Goal: Transaction & Acquisition: Obtain resource

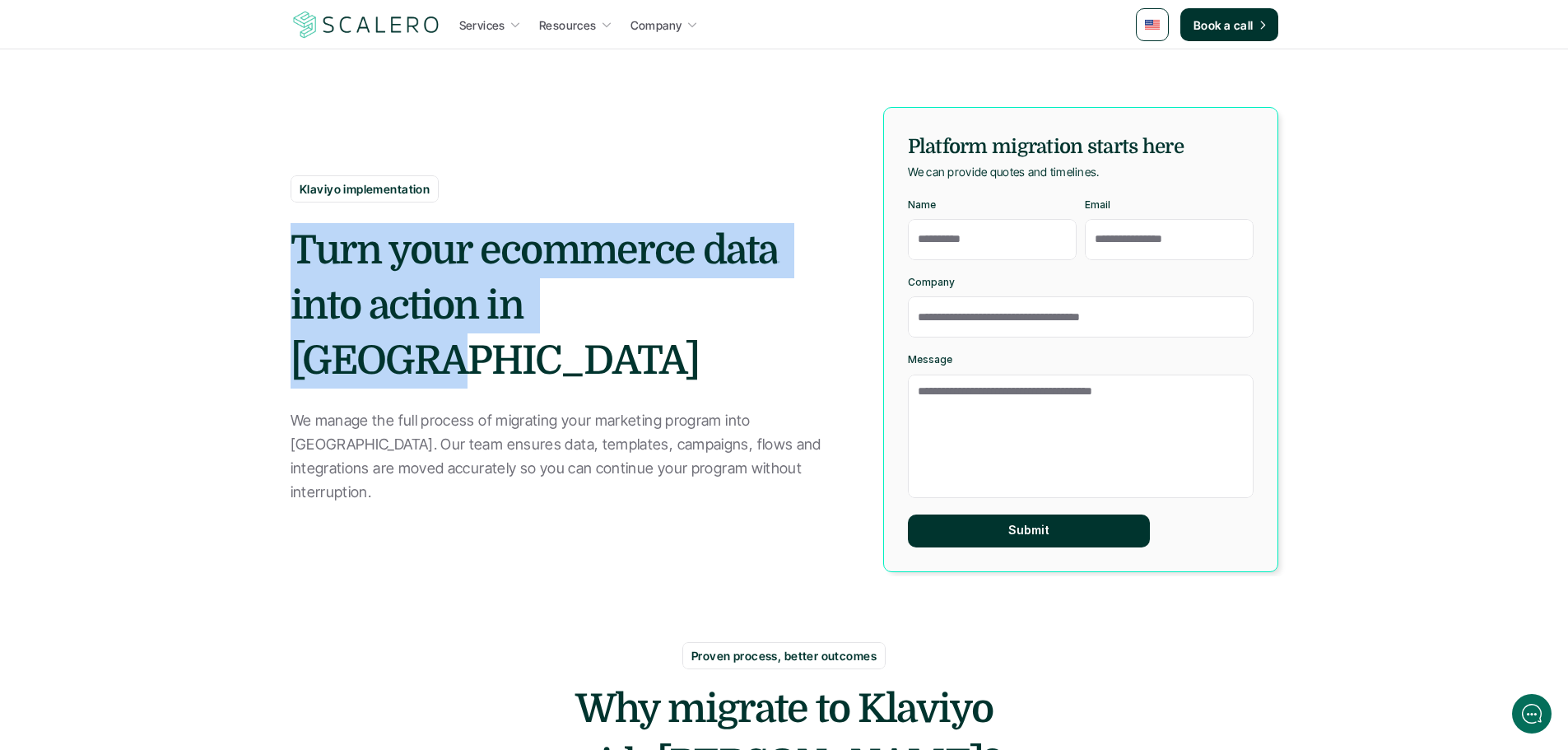
drag, startPoint x: 291, startPoint y: 286, endPoint x: 725, endPoint y: 325, distance: 435.7
click at [725, 325] on h2 "Turn your ecommerce data into action in [GEOGRAPHIC_DATA]" at bounding box center [568, 306] width 556 height 167
click at [534, 343] on h2 "Turn your ecommerce data into action in [GEOGRAPHIC_DATA]" at bounding box center [568, 306] width 556 height 167
click at [570, 288] on h2 "Turn your ecommerce data into action in [GEOGRAPHIC_DATA]" at bounding box center [568, 306] width 556 height 167
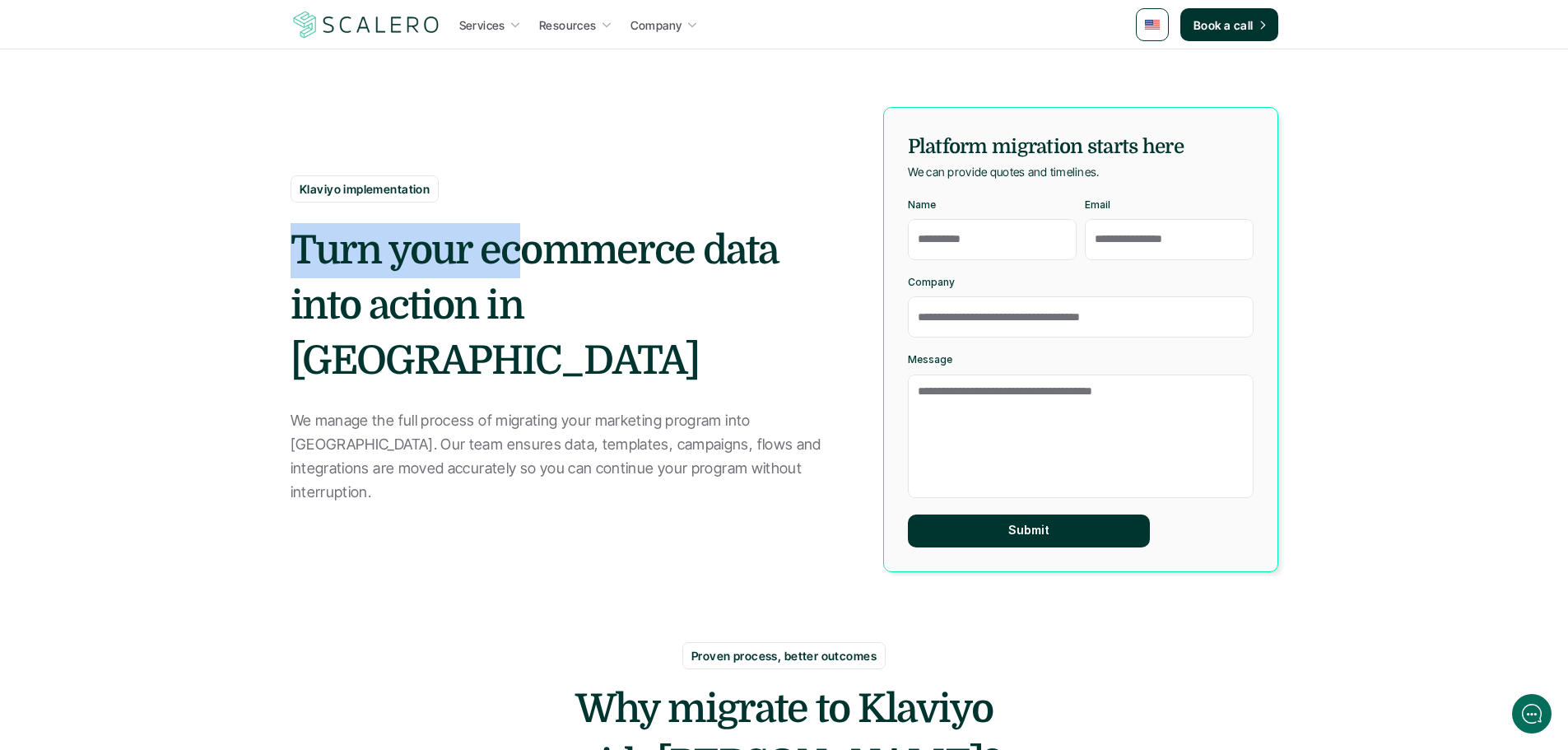
drag, startPoint x: 367, startPoint y: 286, endPoint x: 516, endPoint y: 294, distance: 149.2
click at [516, 294] on h2 "Turn your ecommerce data into action in [GEOGRAPHIC_DATA]" at bounding box center [568, 306] width 556 height 167
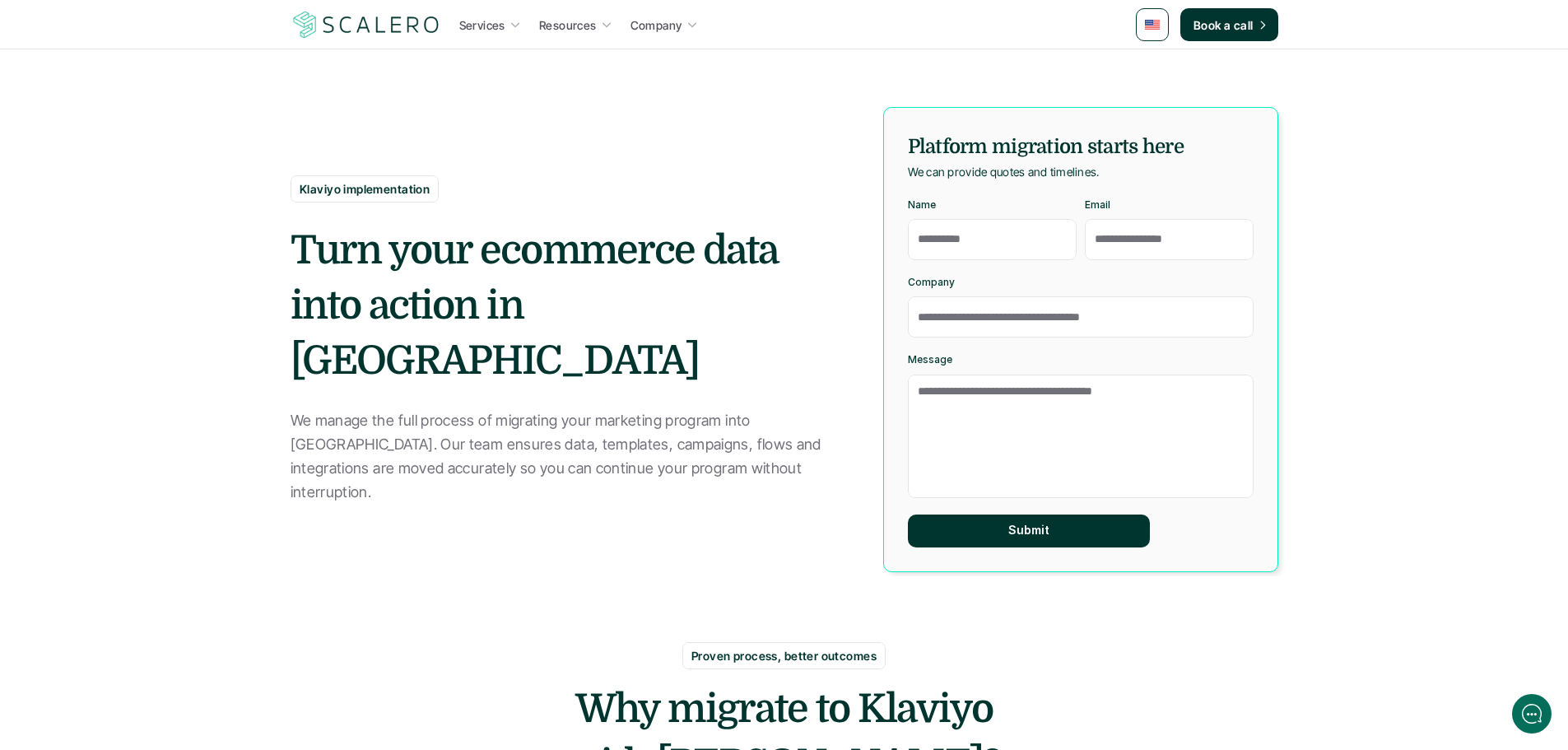
drag, startPoint x: 601, startPoint y: 324, endPoint x: 692, endPoint y: 263, distance: 109.6
click at [601, 325] on h2 "Turn your ecommerce data into action in [GEOGRAPHIC_DATA]" at bounding box center [568, 306] width 556 height 167
drag, startPoint x: 932, startPoint y: 140, endPoint x: 1143, endPoint y: 138, distance: 211.0
click at [1141, 137] on h5 "Platform migration starts here" at bounding box center [1080, 146] width 345 height 29
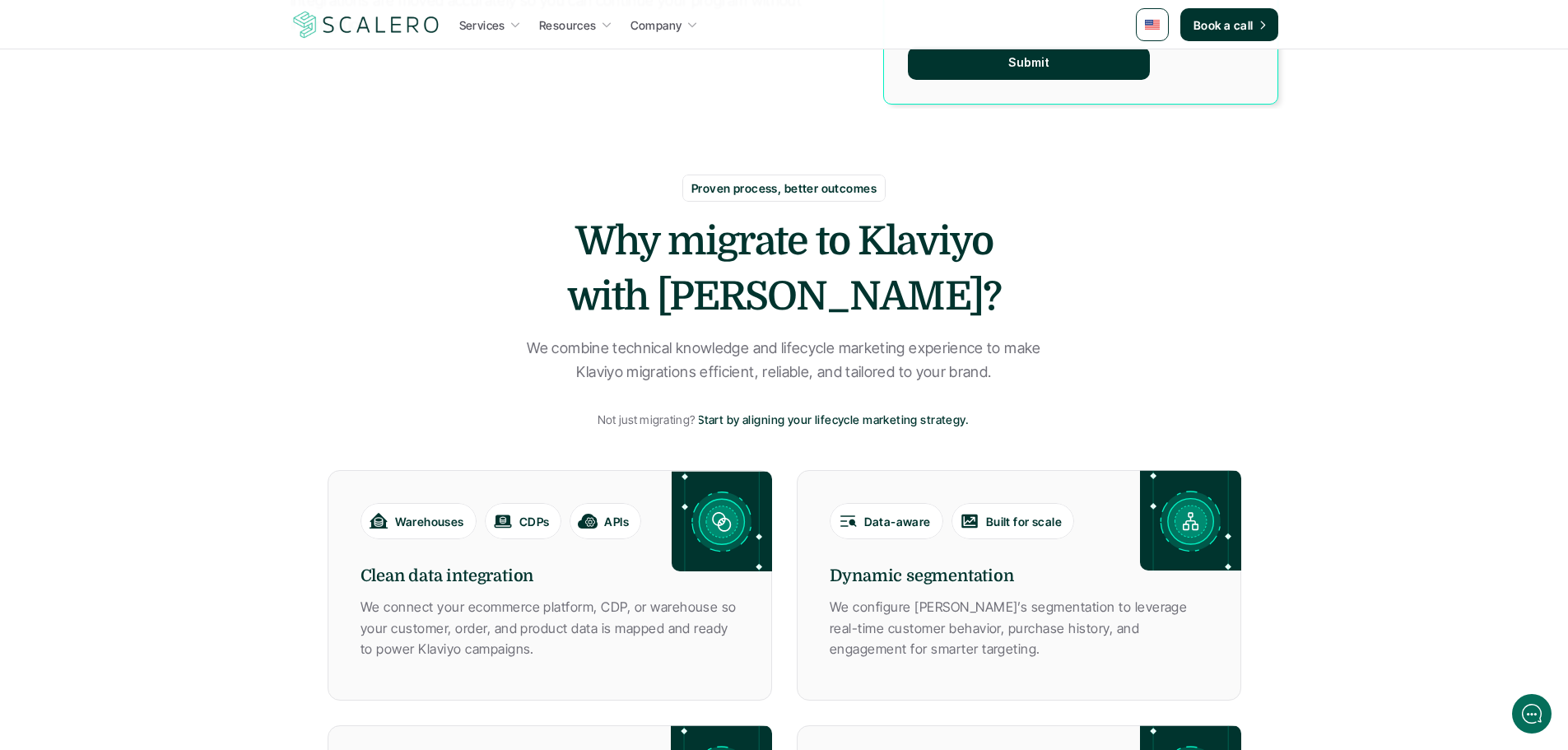
scroll to position [494, 0]
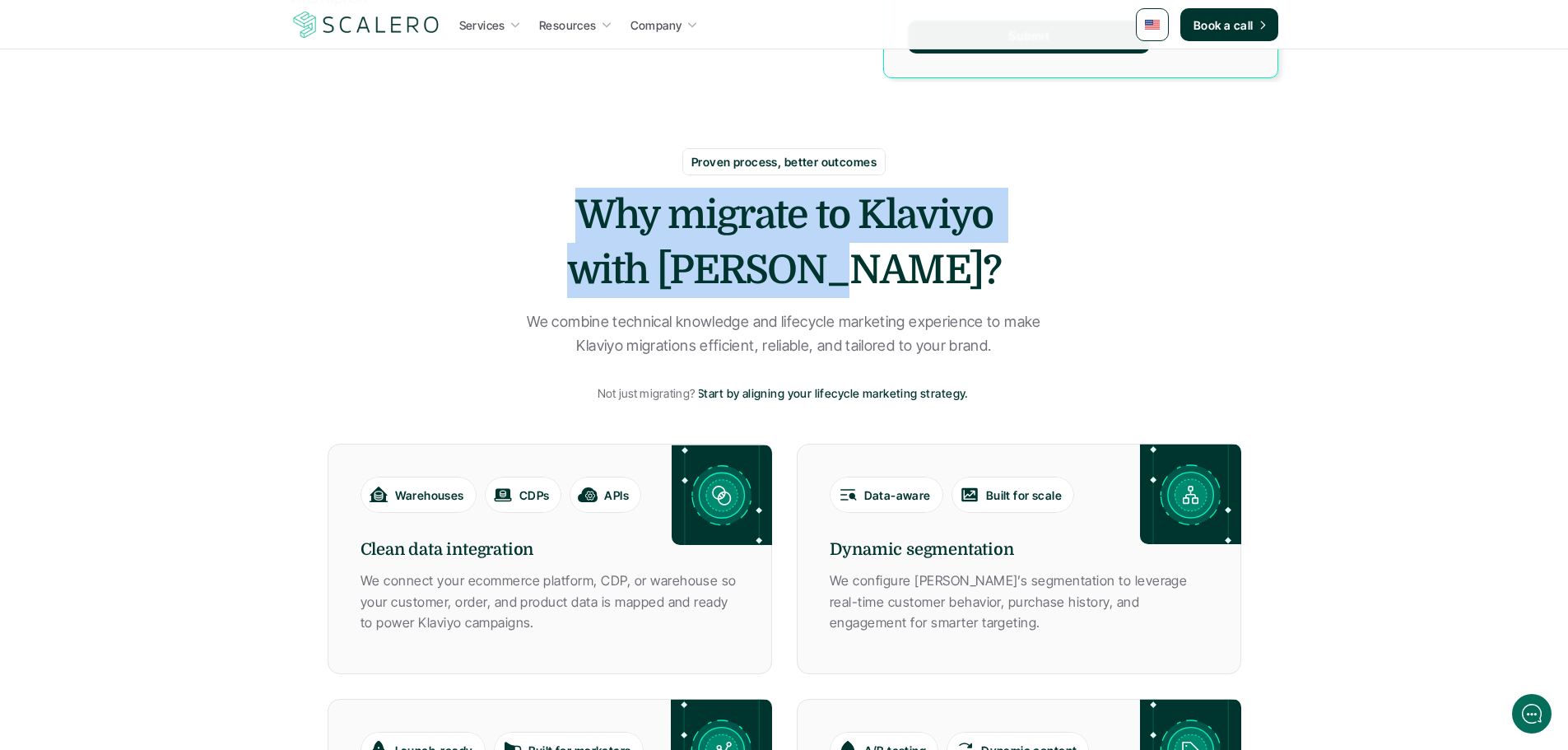
drag, startPoint x: 734, startPoint y: 214, endPoint x: 925, endPoint y: 271, distance: 199.3
click at [918, 268] on h2 "Why migrate to Klaviyo with [PERSON_NAME]?" at bounding box center [784, 242] width 494 height 110
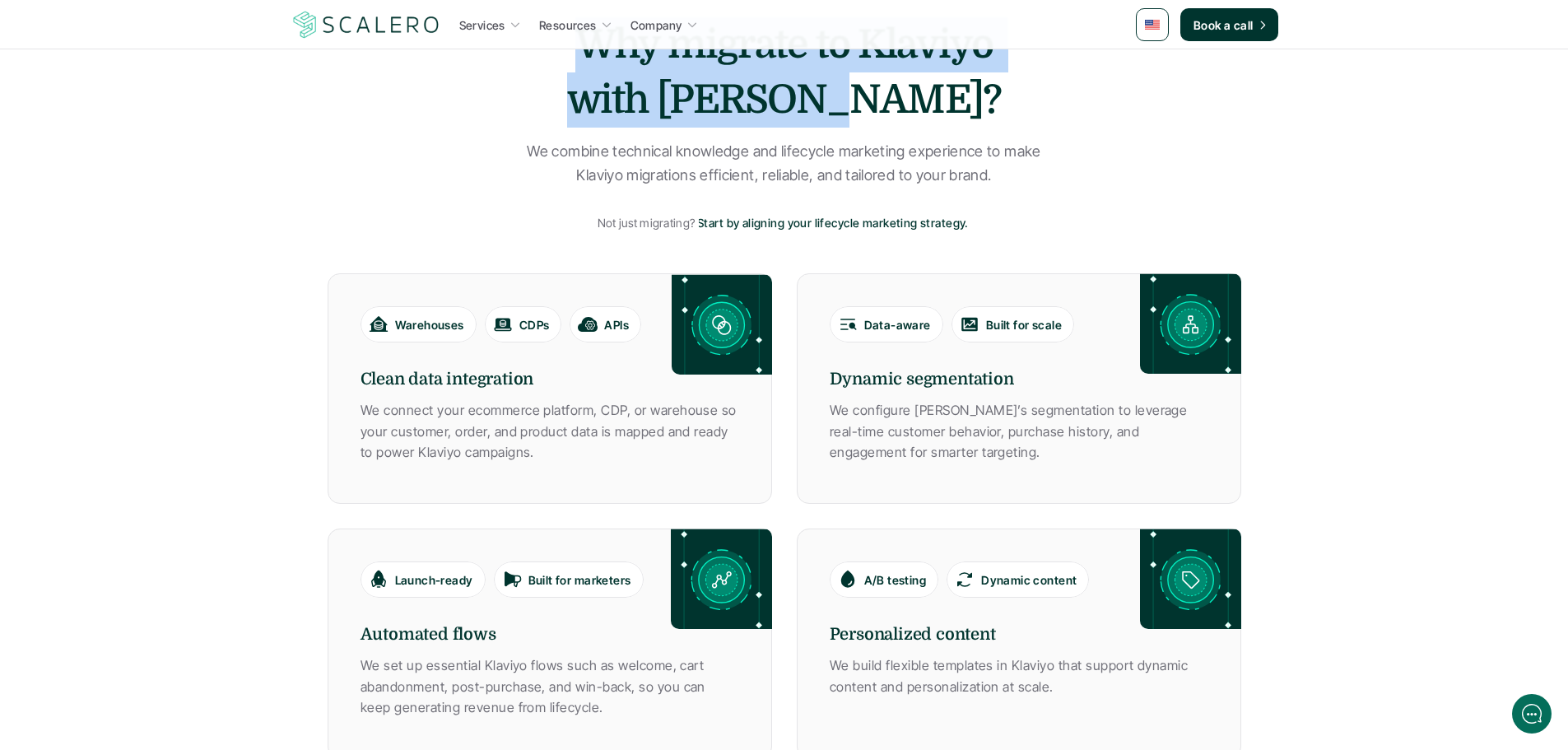
scroll to position [659, 0]
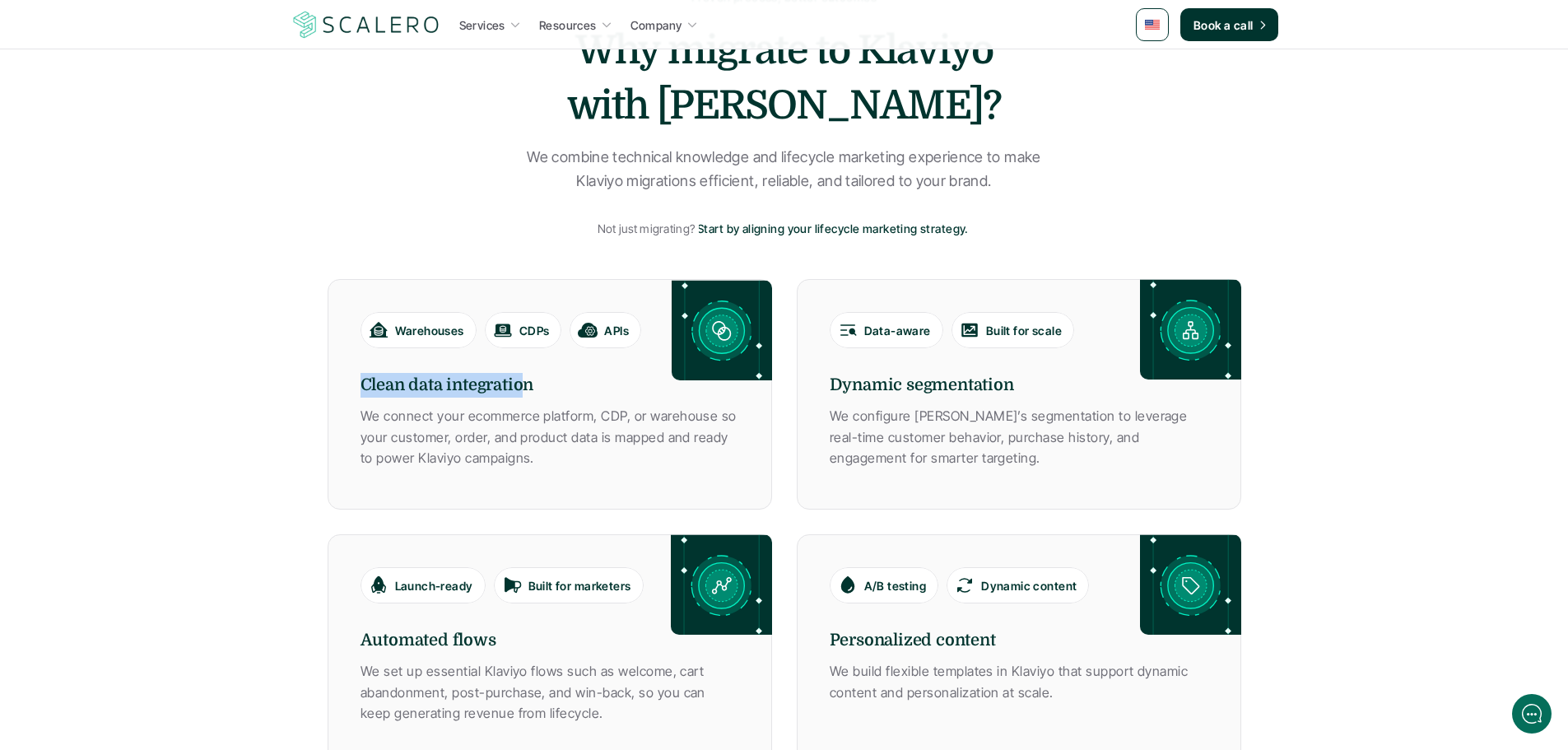
click at [518, 379] on h6 "Clean data integration" at bounding box center [549, 385] width 378 height 24
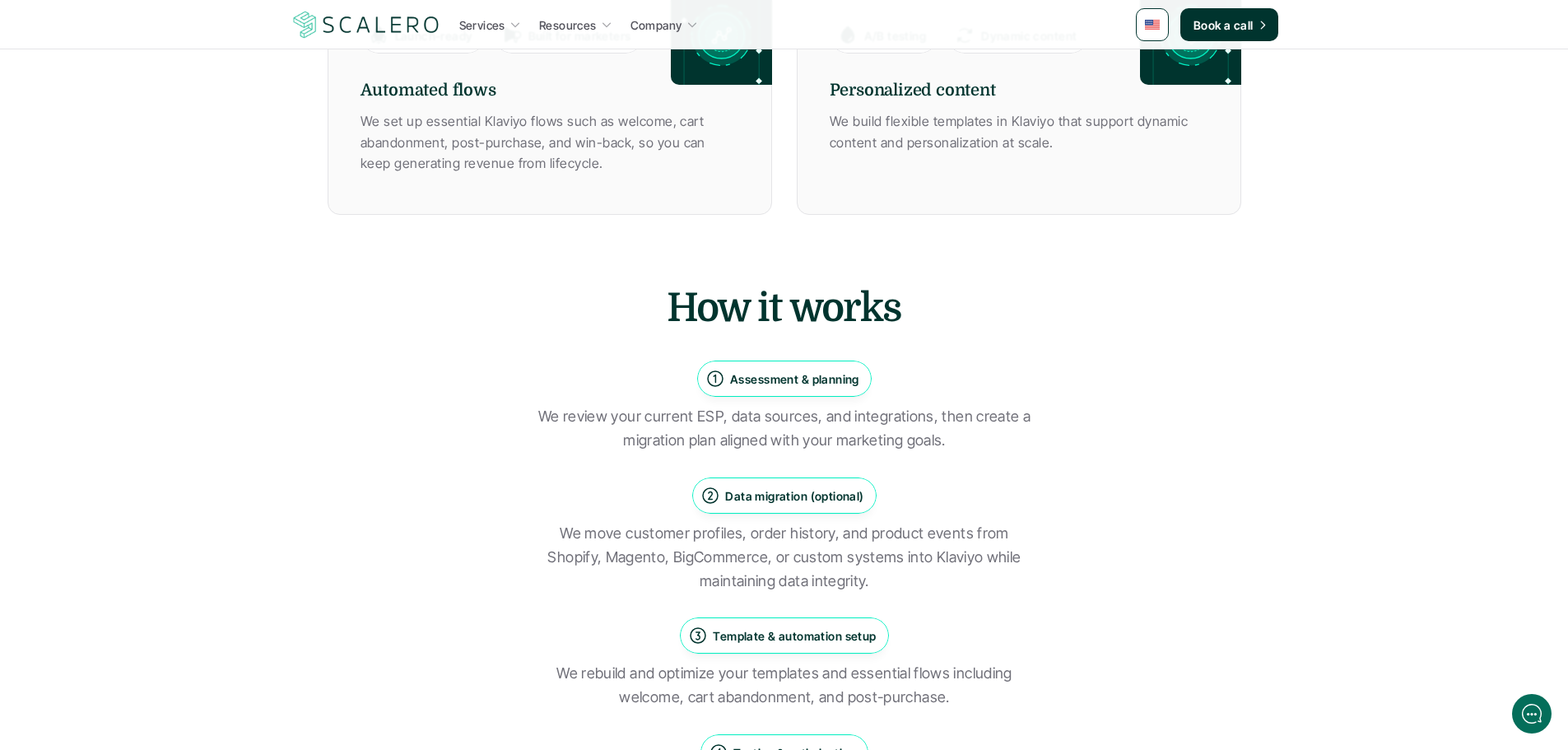
scroll to position [1235, 0]
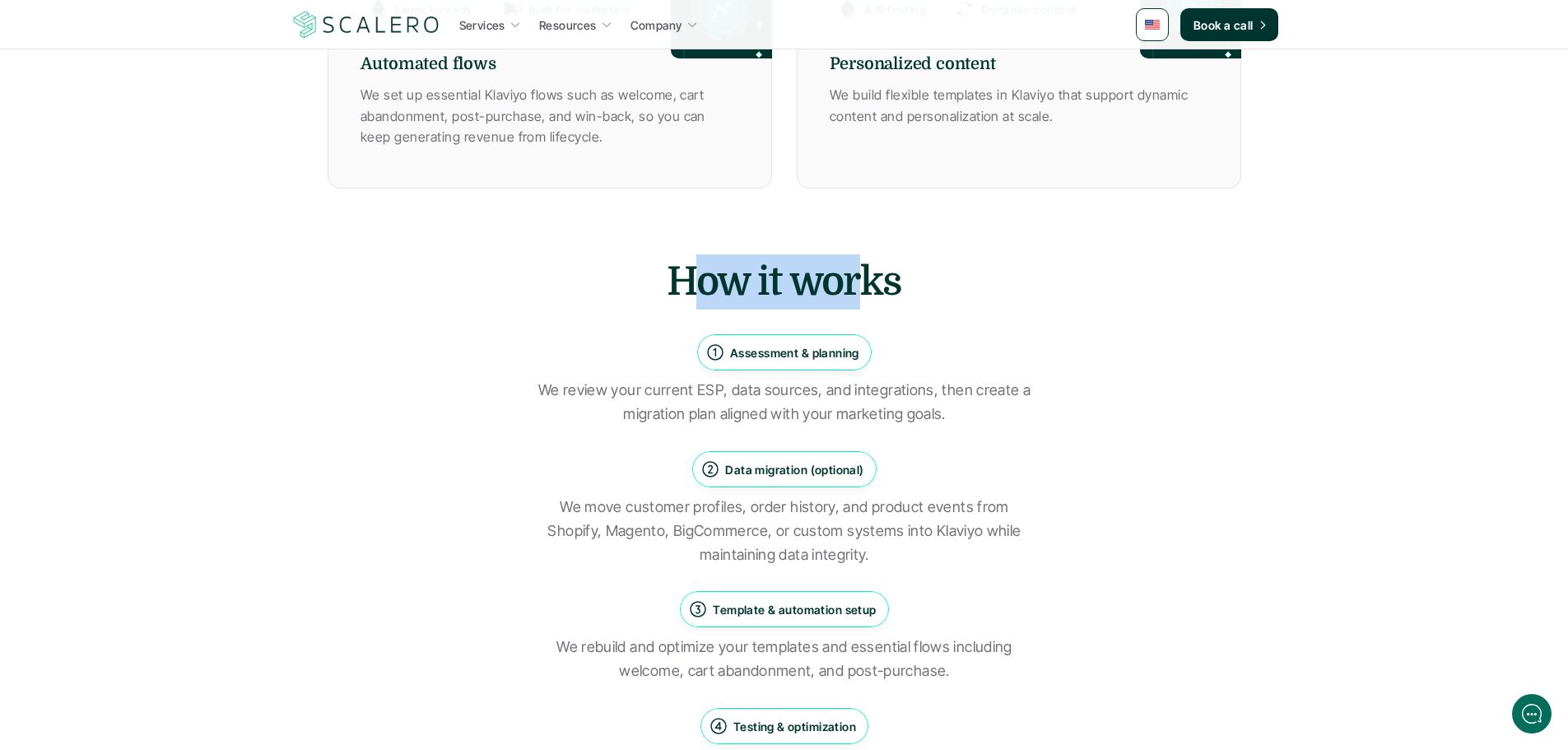
drag, startPoint x: 694, startPoint y: 277, endPoint x: 854, endPoint y: 272, distance: 160.1
click at [854, 271] on h2 "How it works" at bounding box center [784, 281] width 494 height 56
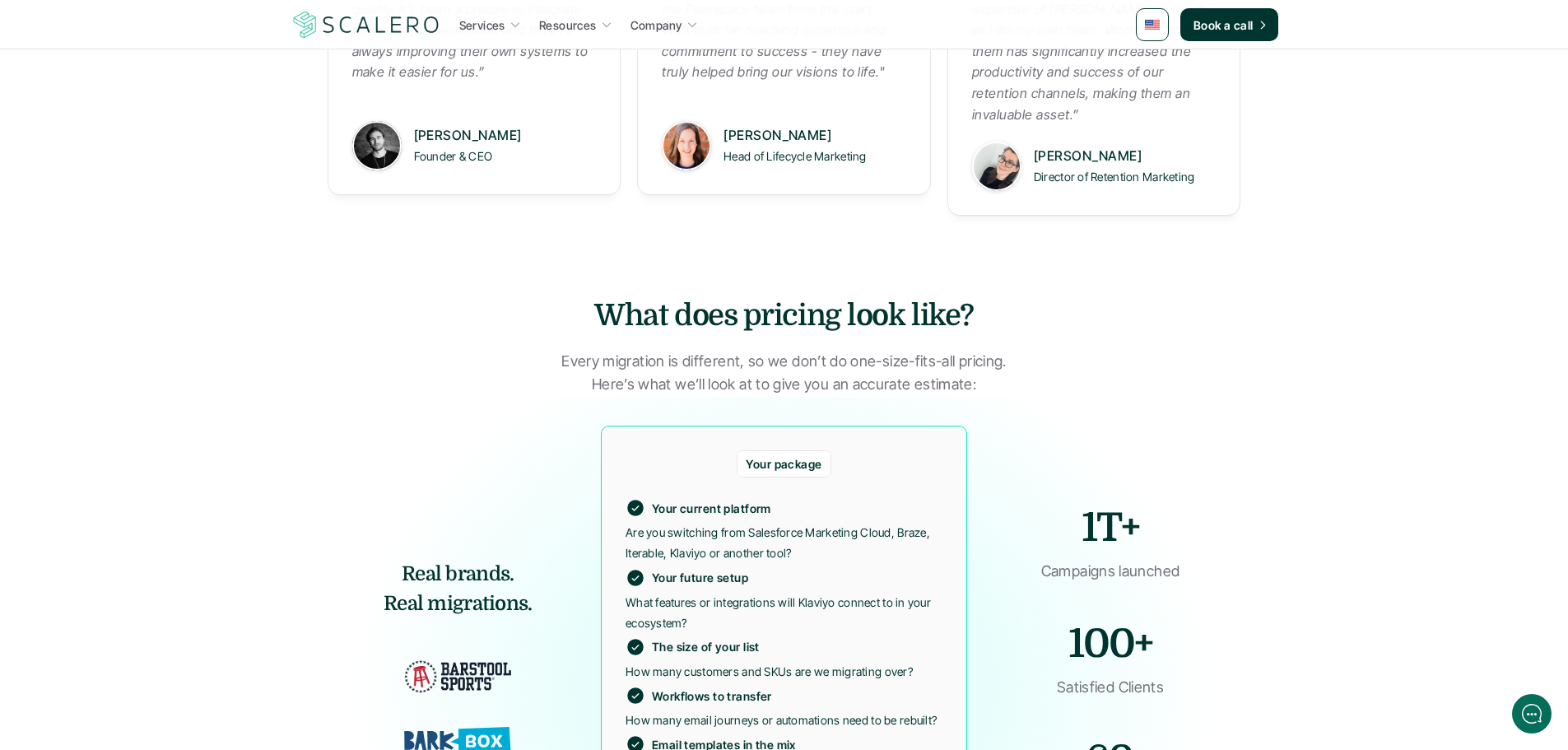
scroll to position [2552, 0]
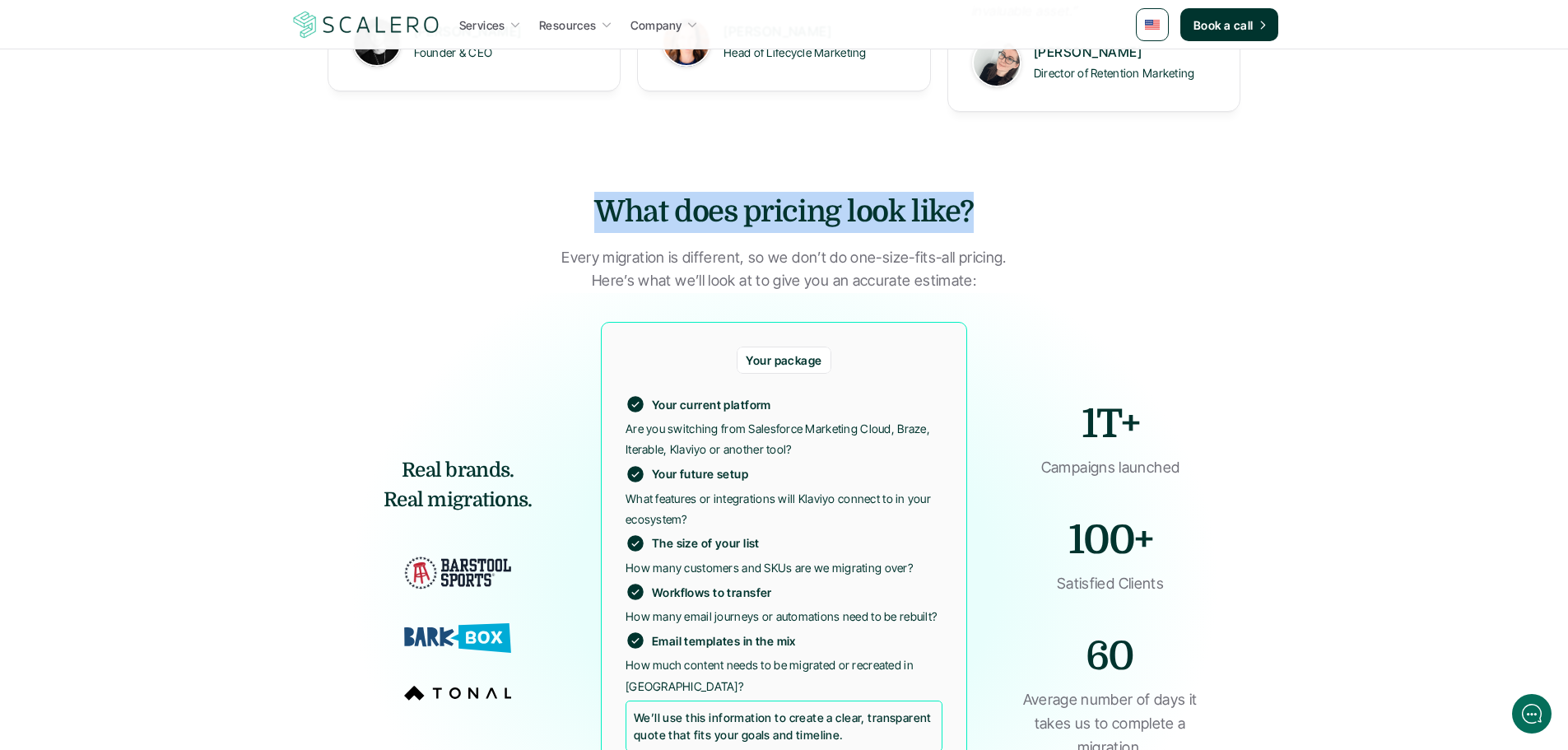
drag, startPoint x: 591, startPoint y: 205, endPoint x: 999, endPoint y: 198, distance: 408.1
click at [1000, 197] on h3 "What does pricing look like?" at bounding box center [784, 213] width 494 height 41
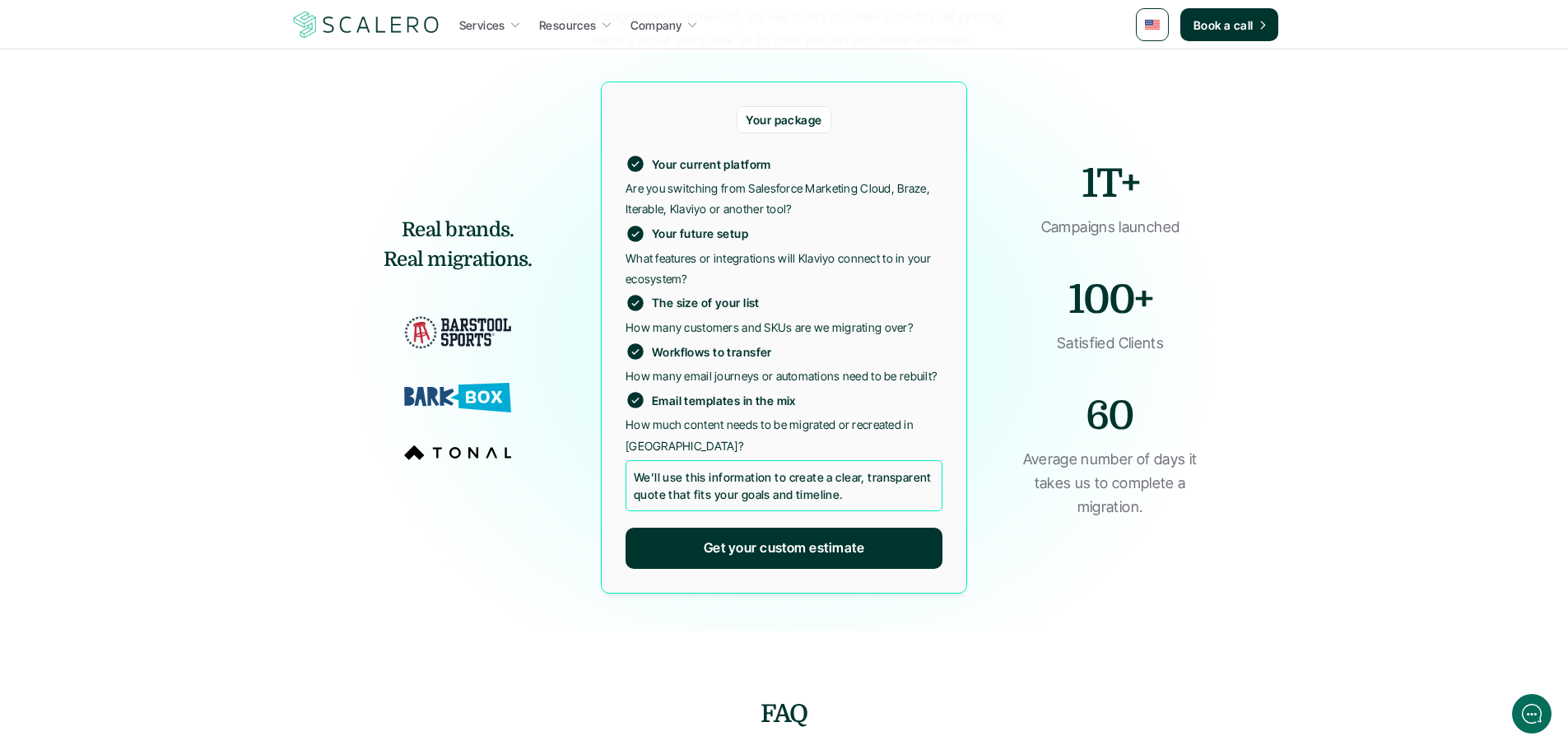
scroll to position [2800, 0]
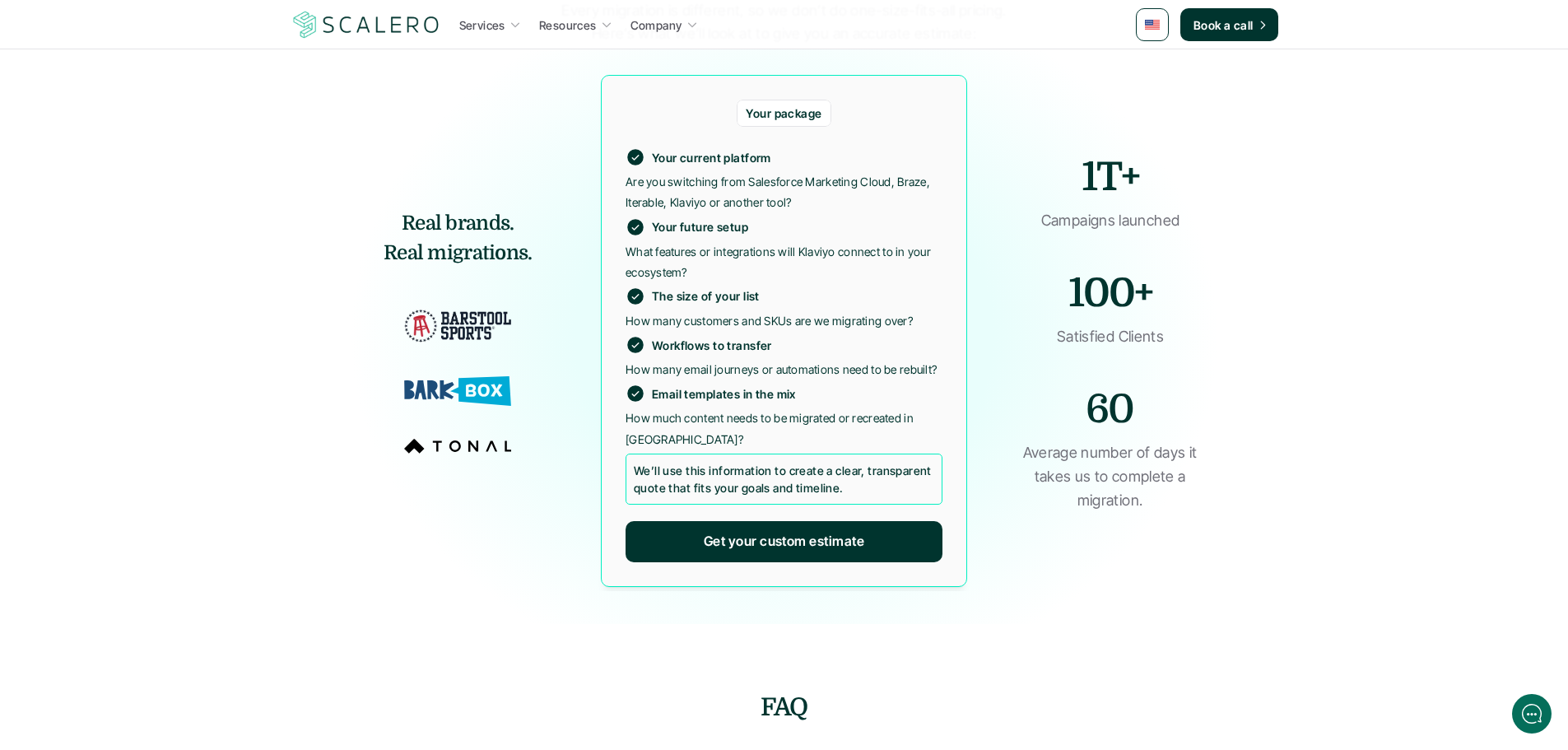
drag, startPoint x: 627, startPoint y: 157, endPoint x: 791, endPoint y: 184, distance: 166.2
click at [808, 183] on div "Your current platform Are you switching from Salesforce Marketing Cloud, Braze,…" at bounding box center [784, 319] width 317 height 370
drag, startPoint x: 745, startPoint y: 172, endPoint x: 735, endPoint y: 187, distance: 18.0
click at [750, 174] on div "Your current platform Are you switching from Salesforce Marketing Cloud, Braze,…" at bounding box center [784, 319] width 317 height 370
click at [705, 230] on p "Your future setup" at bounding box center [700, 227] width 96 height 17
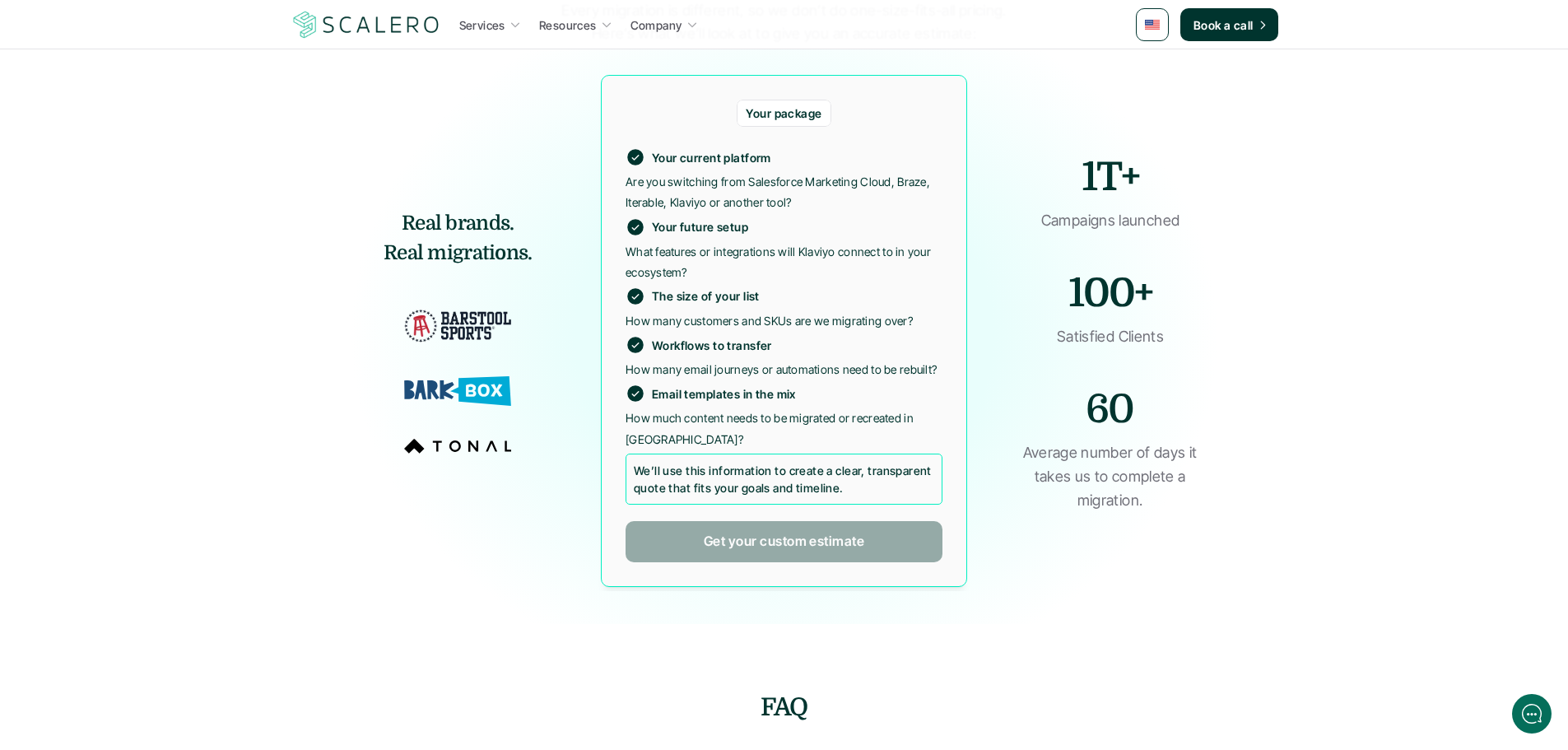
click at [753, 536] on p "Get your custom estimate" at bounding box center [784, 541] width 161 height 22
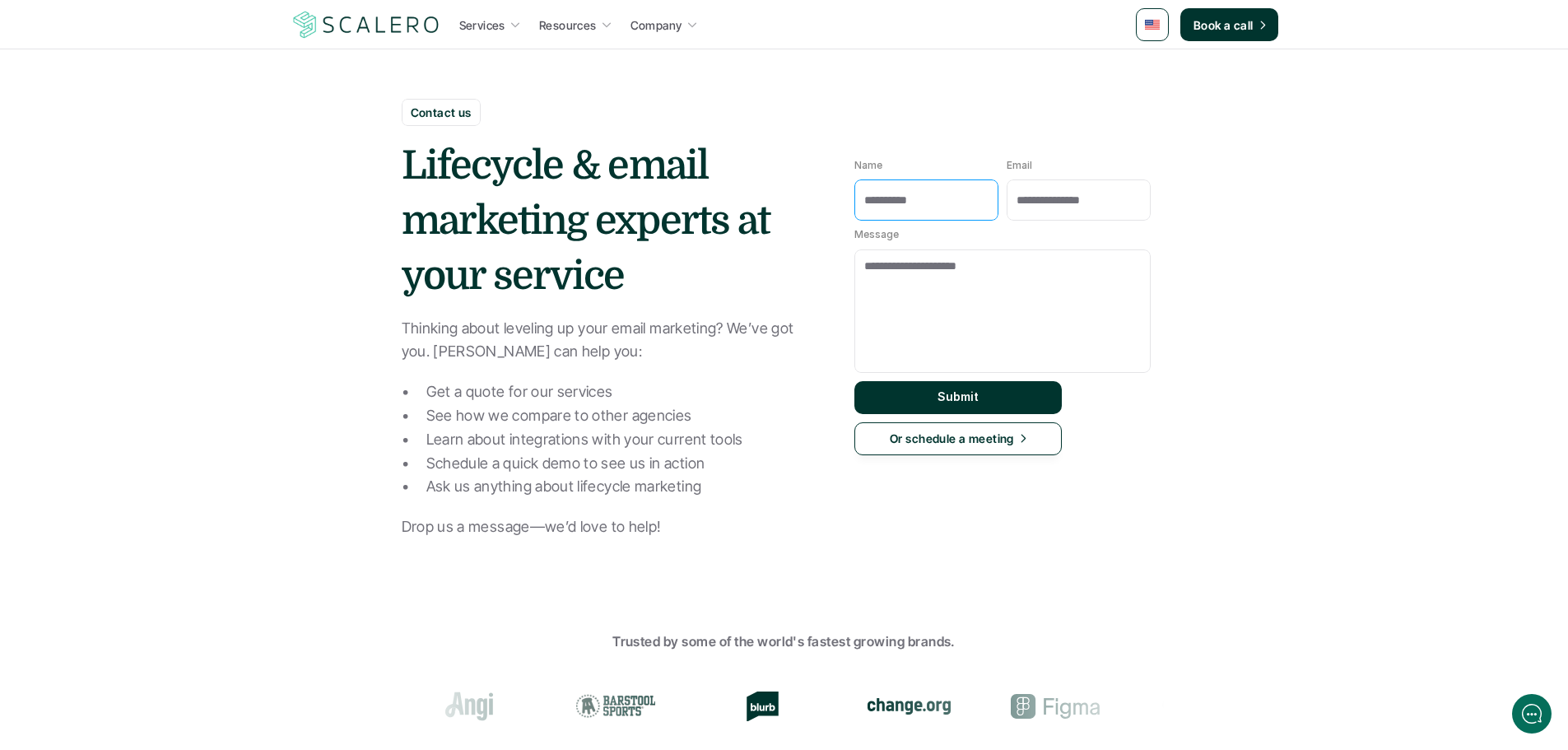
click at [927, 211] on input "Name" at bounding box center [926, 200] width 144 height 41
click at [932, 187] on input "Name" at bounding box center [926, 200] width 144 height 41
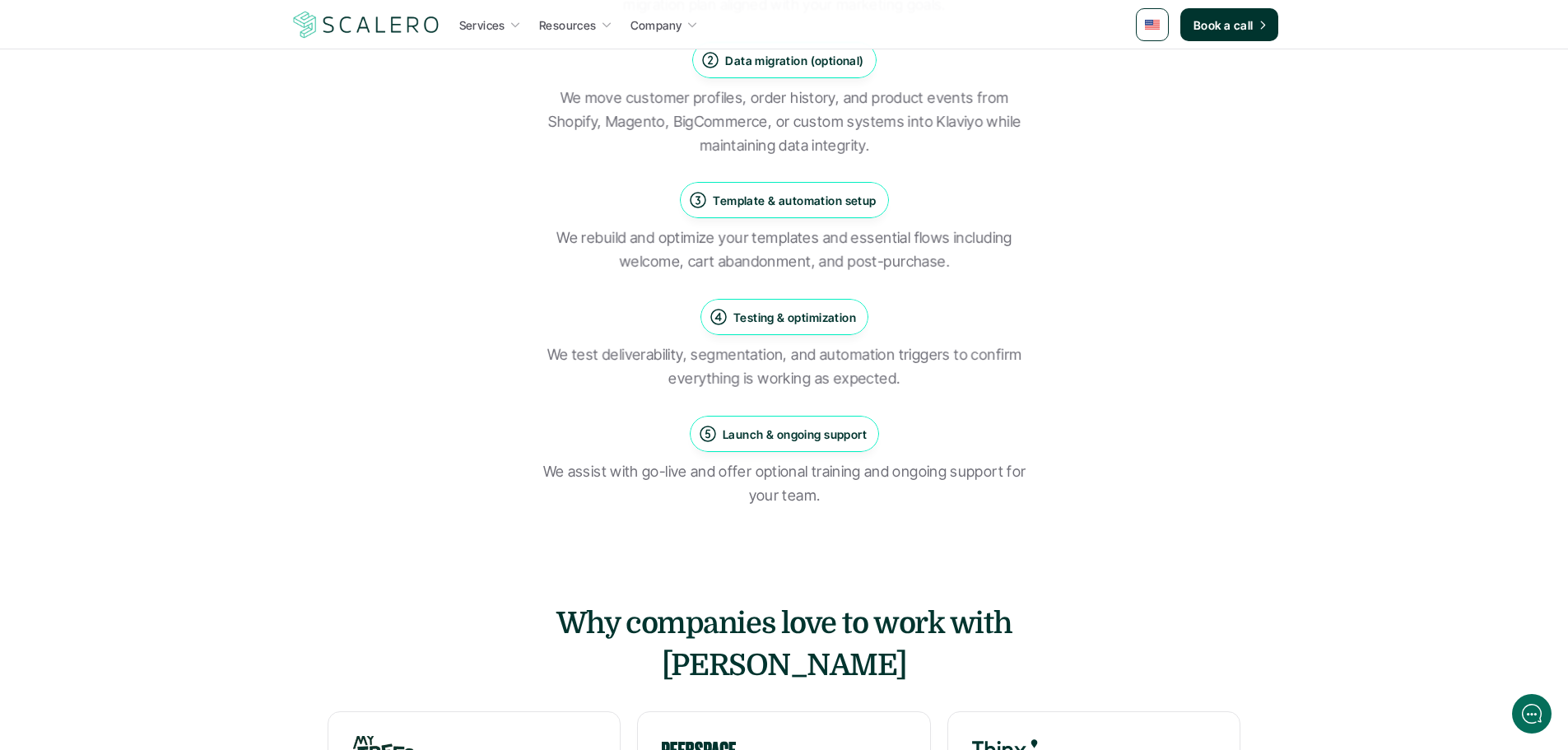
scroll to position [1647, 0]
drag, startPoint x: 546, startPoint y: 345, endPoint x: 607, endPoint y: 347, distance: 61.0
click at [607, 347] on p "We test deliverability, segmentation, and automation triggers to confirm everyt…" at bounding box center [784, 364] width 494 height 48
click at [663, 358] on p "We test deliverability, segmentation, and automation triggers to confirm everyt…" at bounding box center [784, 364] width 494 height 48
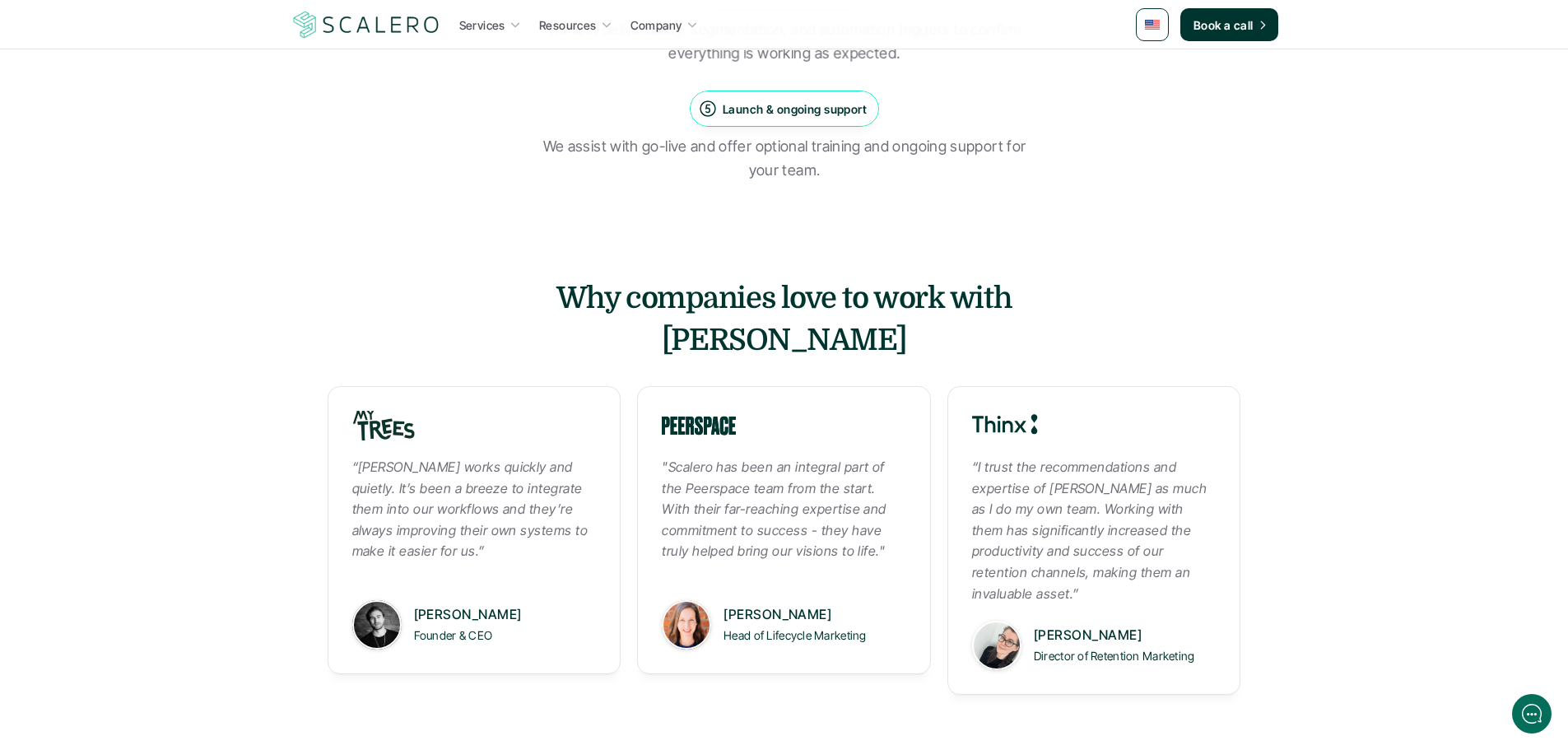
scroll to position [1976, 0]
